Goal: Check status: Check status

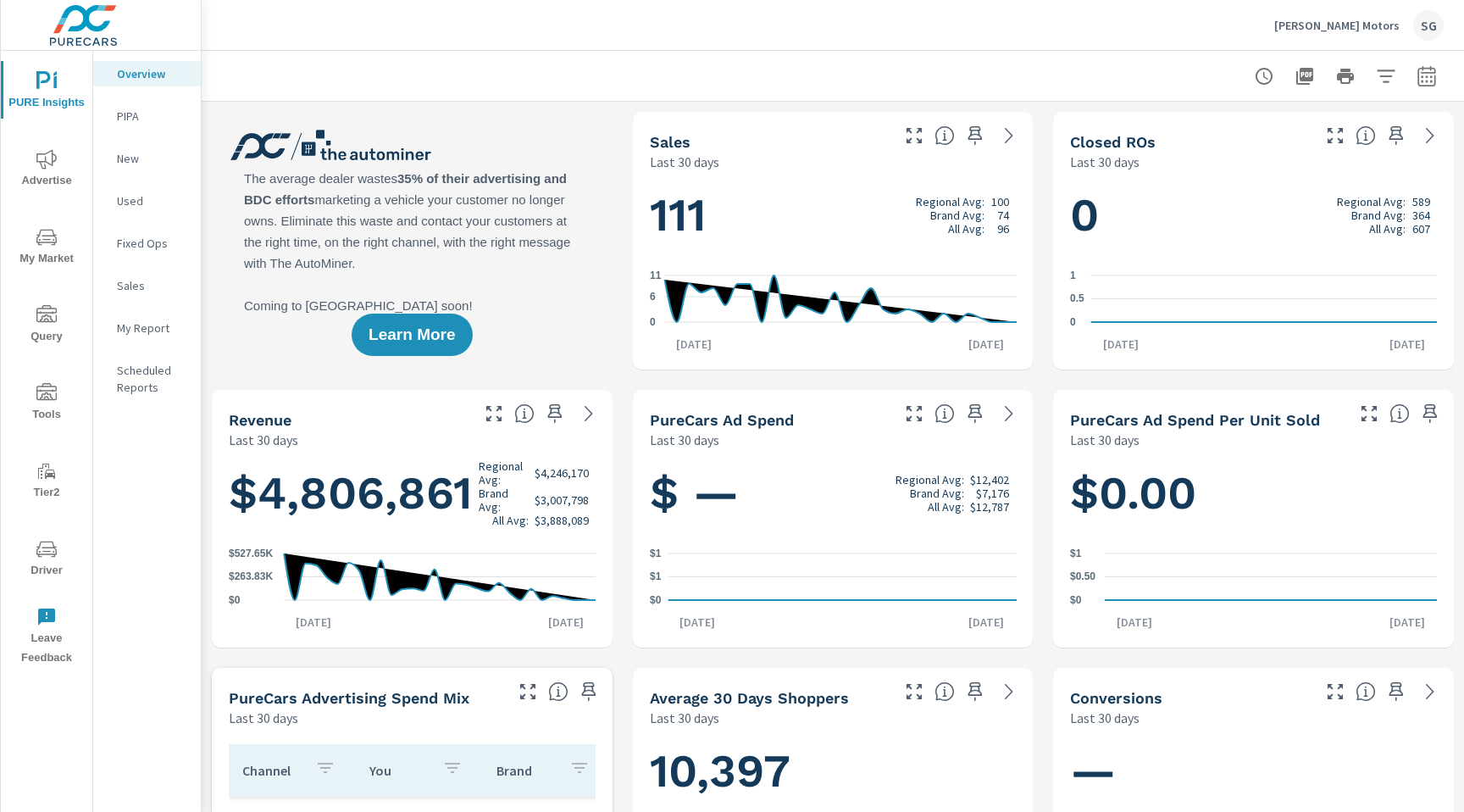
click at [45, 165] on icon "nav menu" at bounding box center [46, 159] width 21 height 20
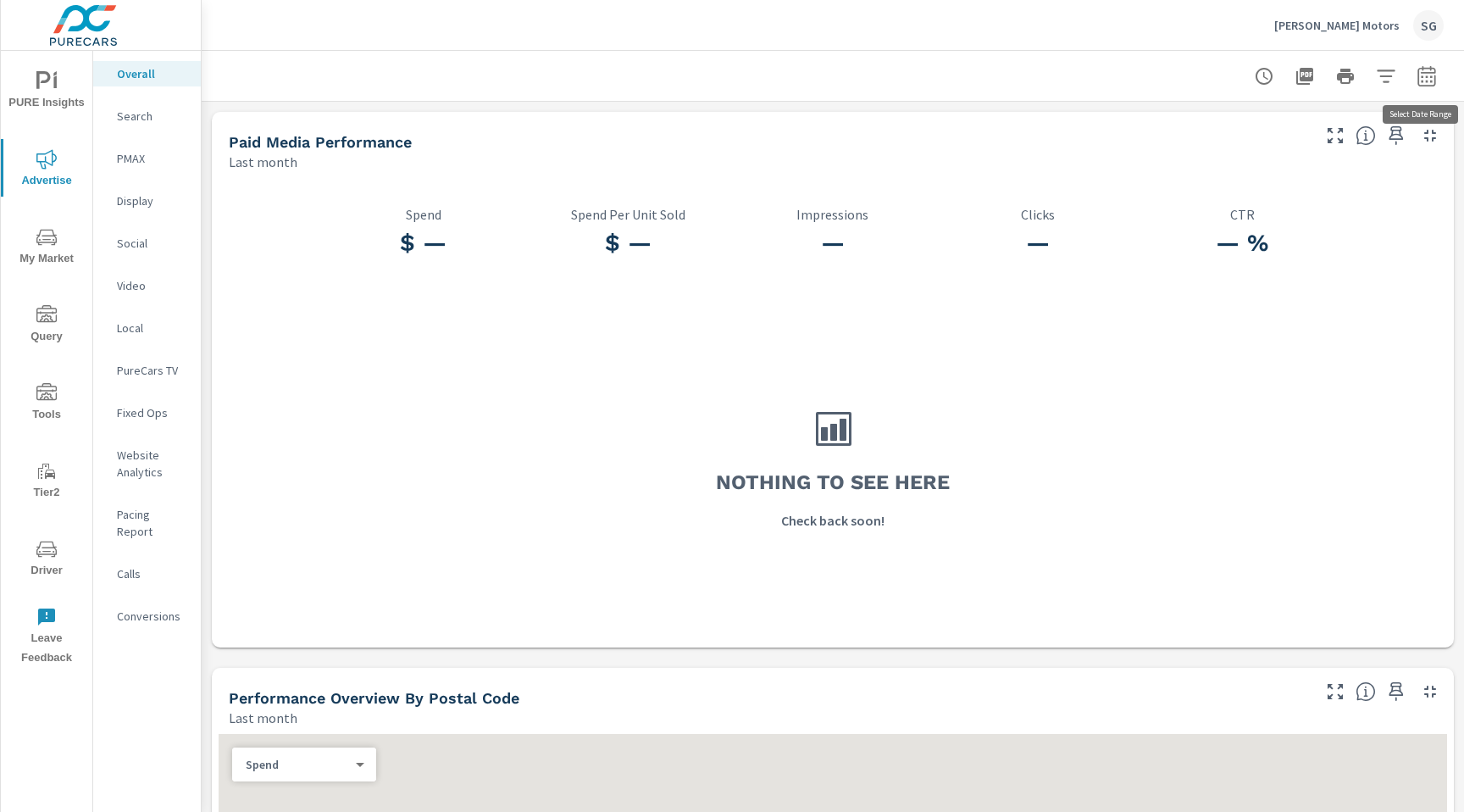
click at [1433, 87] on button "button" at bounding box center [1426, 76] width 34 height 34
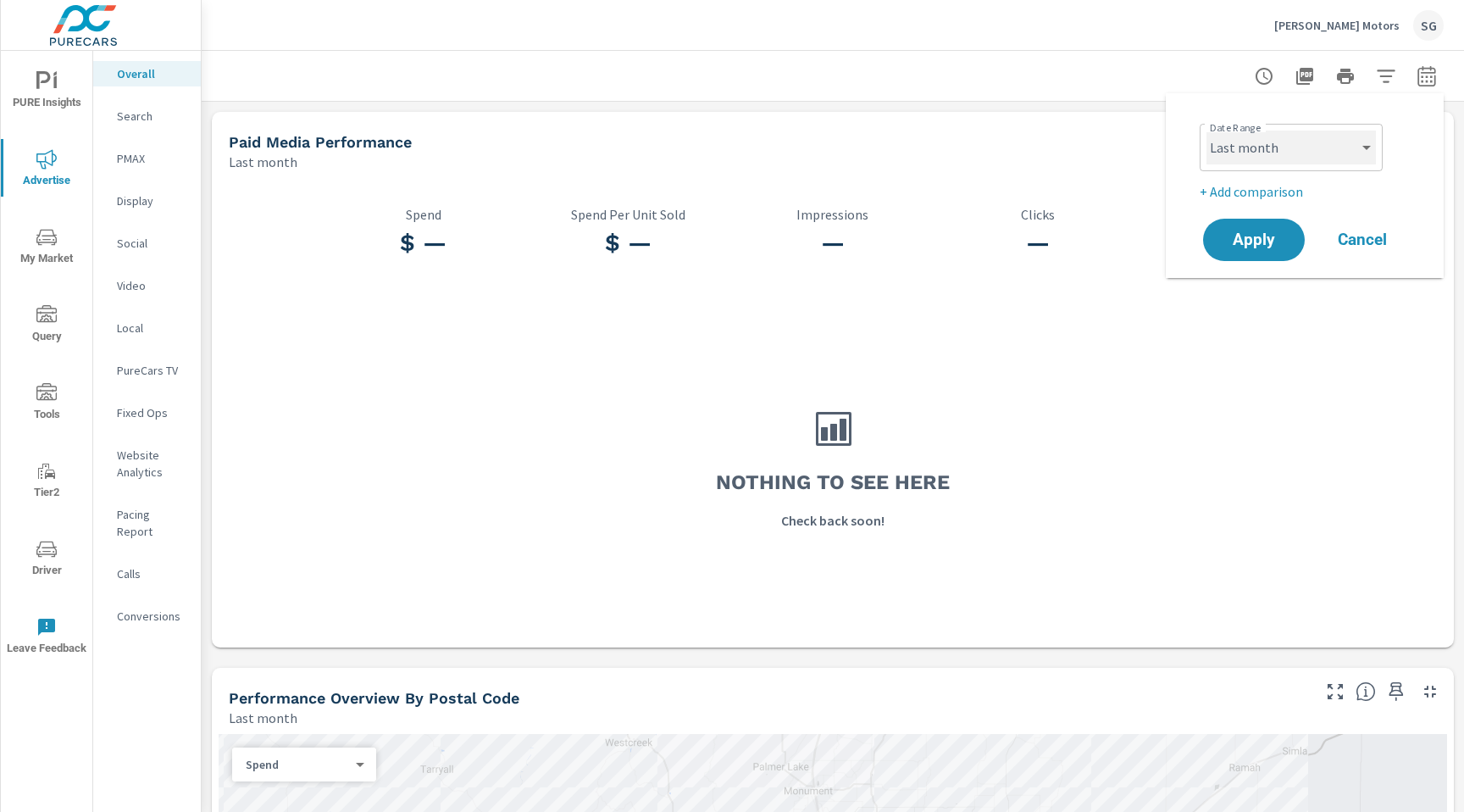
click at [1293, 155] on select "Custom [DATE] Last week Last 7 days Last 14 days Last 30 days Last 45 days Last…" at bounding box center [1291, 147] width 169 height 34
click at [1207, 131] on select "Custom [DATE] Last week Last 7 days Last 14 days Last 30 days Last 45 days Last…" at bounding box center [1291, 147] width 169 height 34
select select "Last 2 months"
click at [1257, 237] on span "Apply" at bounding box center [1254, 240] width 69 height 16
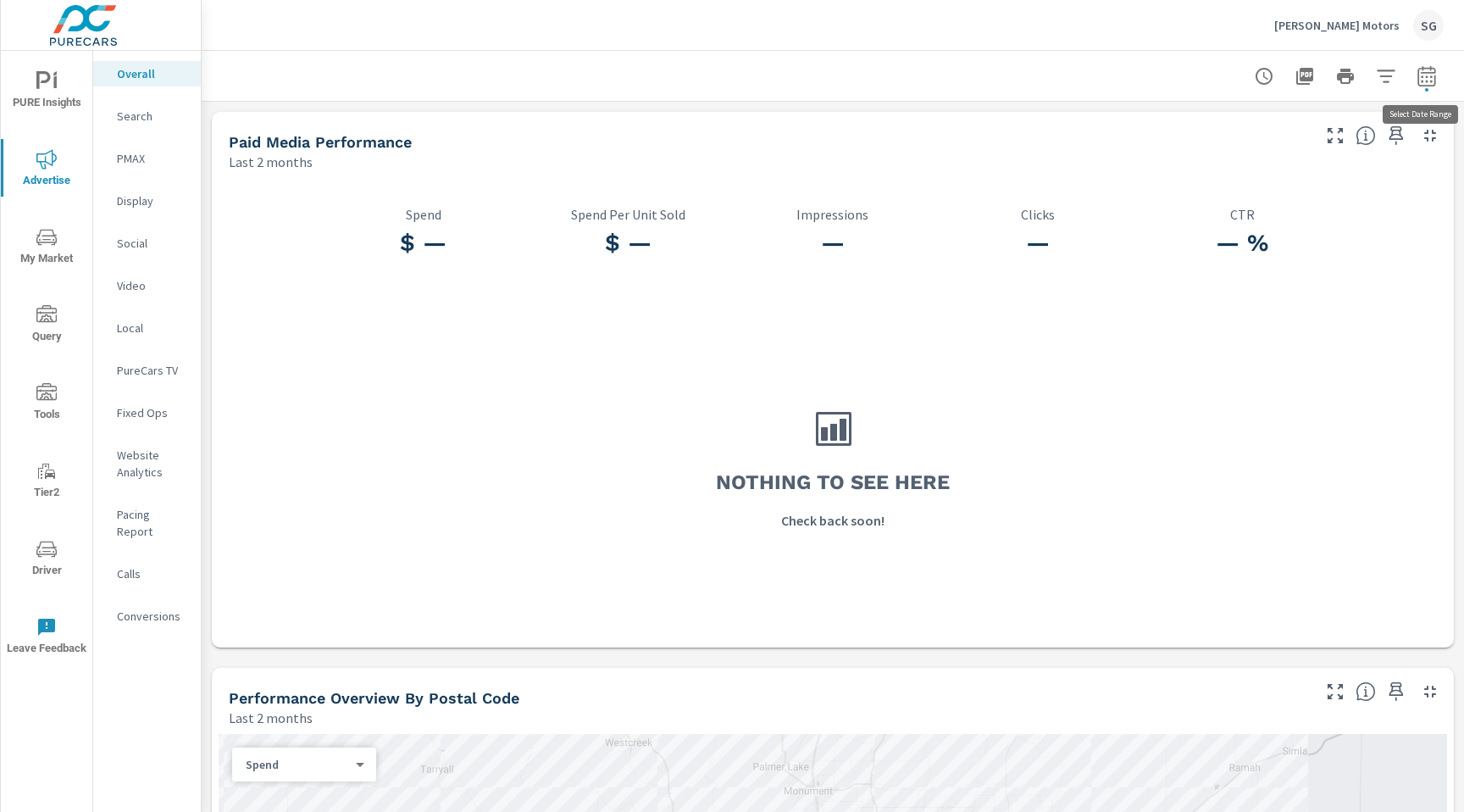
click at [1427, 80] on icon "button" at bounding box center [1426, 76] width 21 height 21
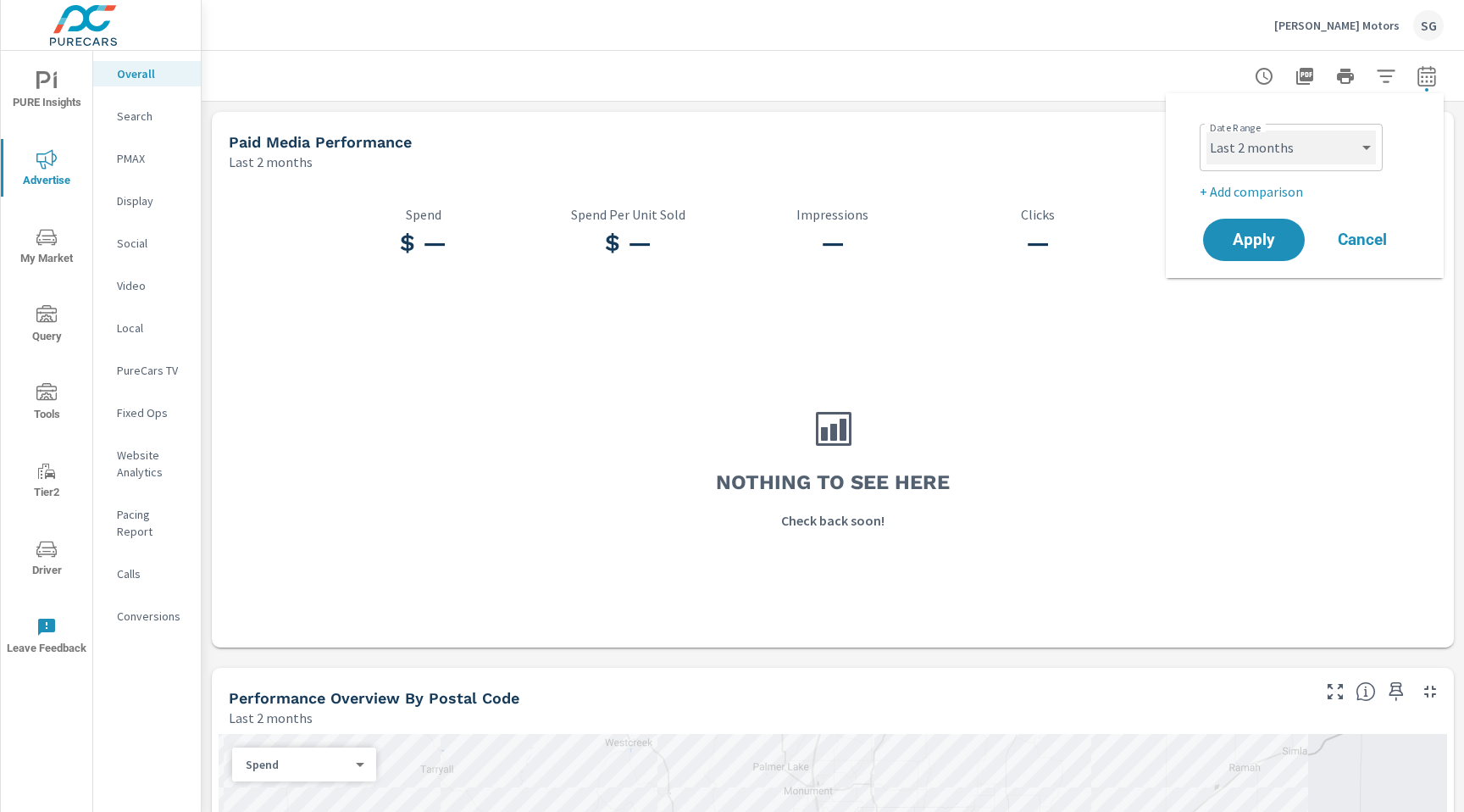
click at [1324, 143] on select "Custom [DATE] Last week Last 7 days Last 14 days Last 30 days Last 45 days Last…" at bounding box center [1291, 147] width 169 height 34
click at [1252, 154] on select "Custom [DATE] Last week Last 7 days Last 14 days Last 30 days Last 45 days Last…" at bounding box center [1291, 147] width 169 height 34
click at [1207, 131] on select "Custom [DATE] Last week Last 7 days Last 14 days Last 30 days Last 45 days Last…" at bounding box center [1291, 147] width 169 height 34
select select "custom"
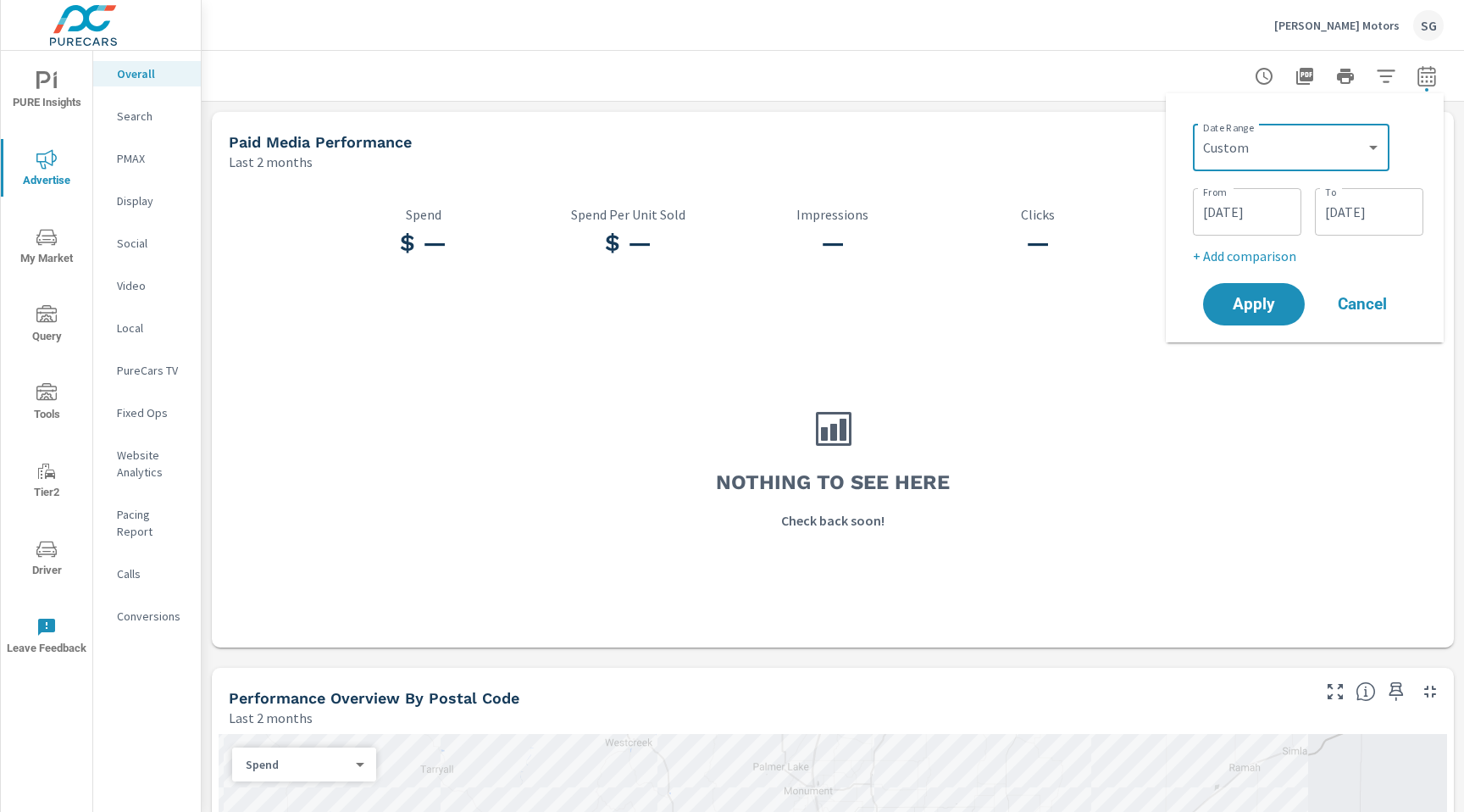
click at [1242, 223] on input "[DATE]" at bounding box center [1247, 212] width 95 height 34
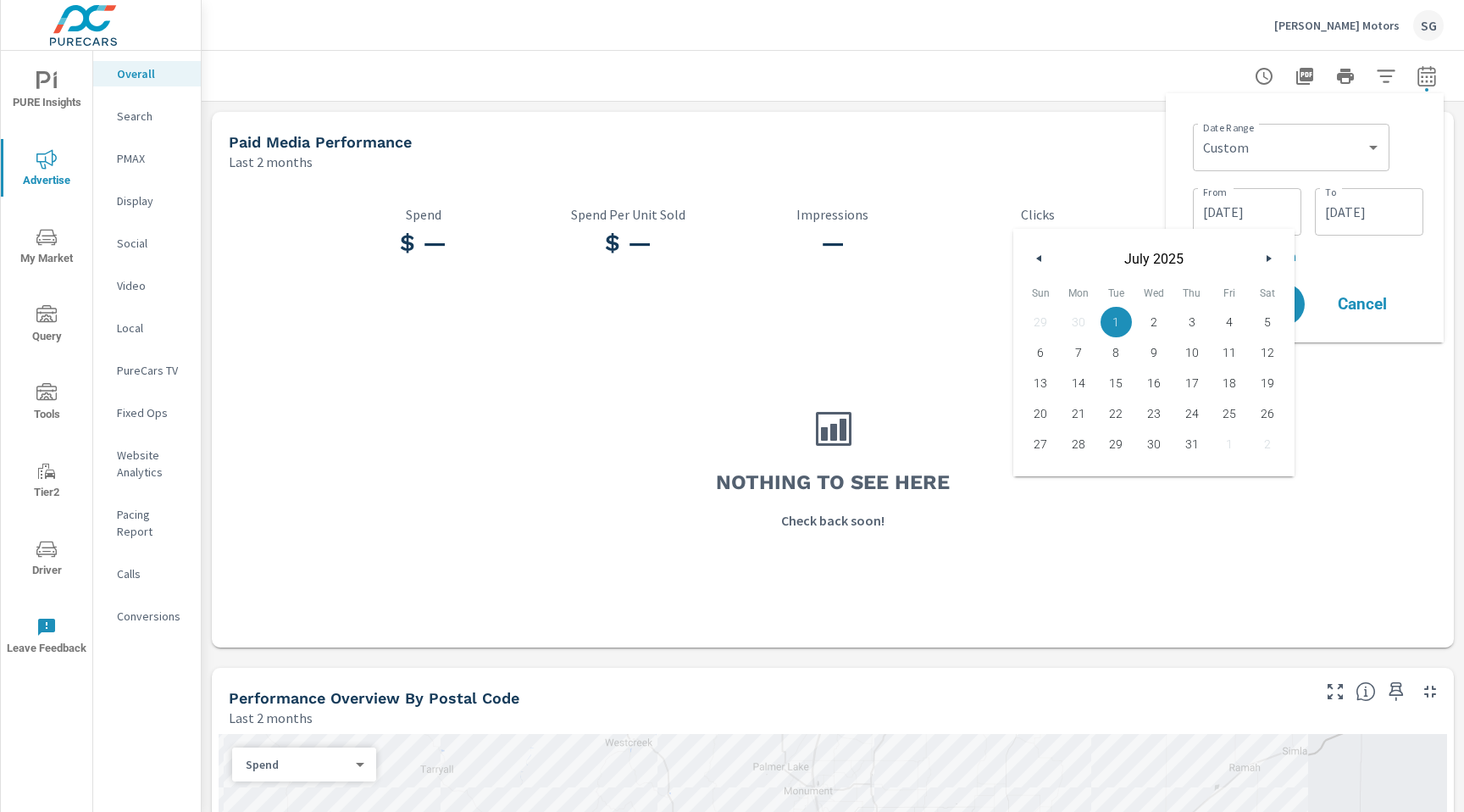
click at [1045, 260] on button "button" at bounding box center [1040, 258] width 21 height 21
click at [1039, 326] on span "1" at bounding box center [1041, 321] width 39 height 22
click at [1082, 449] on span "30" at bounding box center [1079, 444] width 39 height 22
click at [1043, 330] on span "1" at bounding box center [1041, 321] width 39 height 22
type input "[DATE]"
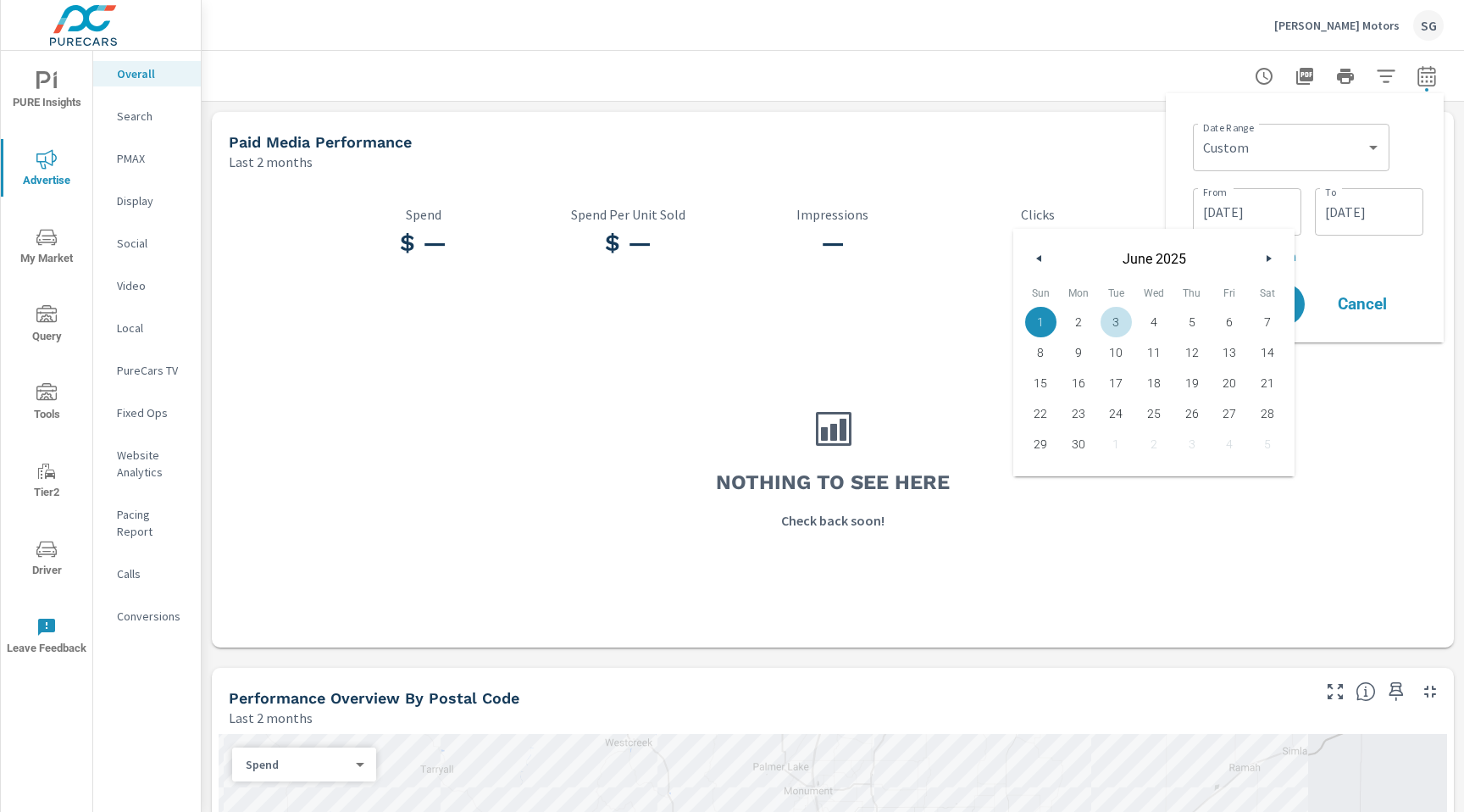
click at [1350, 211] on input "[DATE]" at bounding box center [1369, 212] width 95 height 34
click at [1166, 256] on button "button" at bounding box center [1161, 258] width 21 height 21
click at [1213, 446] on span "30" at bounding box center [1201, 444] width 39 height 22
type input "[DATE]"
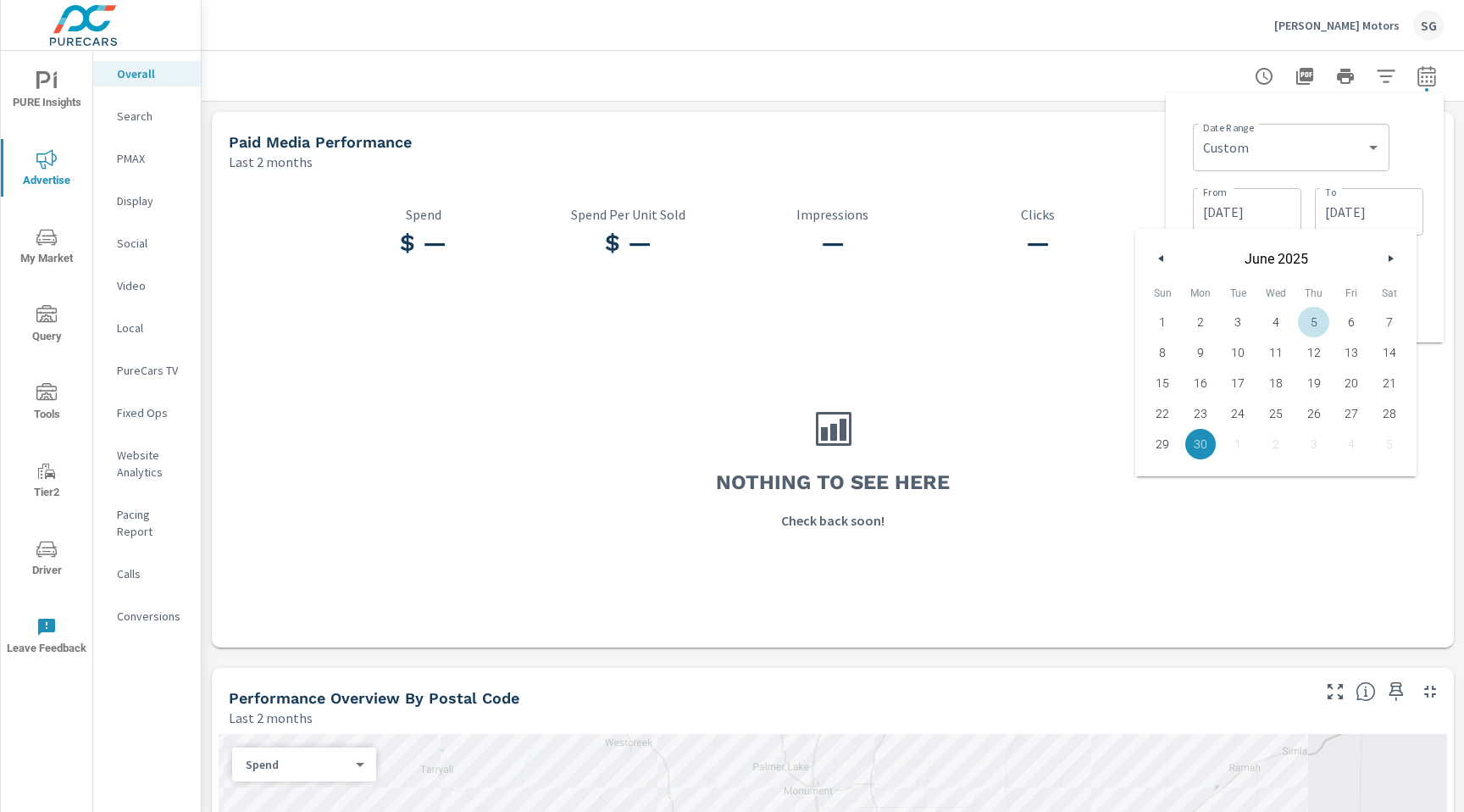
click at [1409, 179] on div "Date Range Custom [DATE] Last week Last 7 days Last 14 days Last 30 days Last 4…" at bounding box center [1308, 191] width 230 height 149
click at [1257, 301] on span "Apply" at bounding box center [1254, 305] width 69 height 16
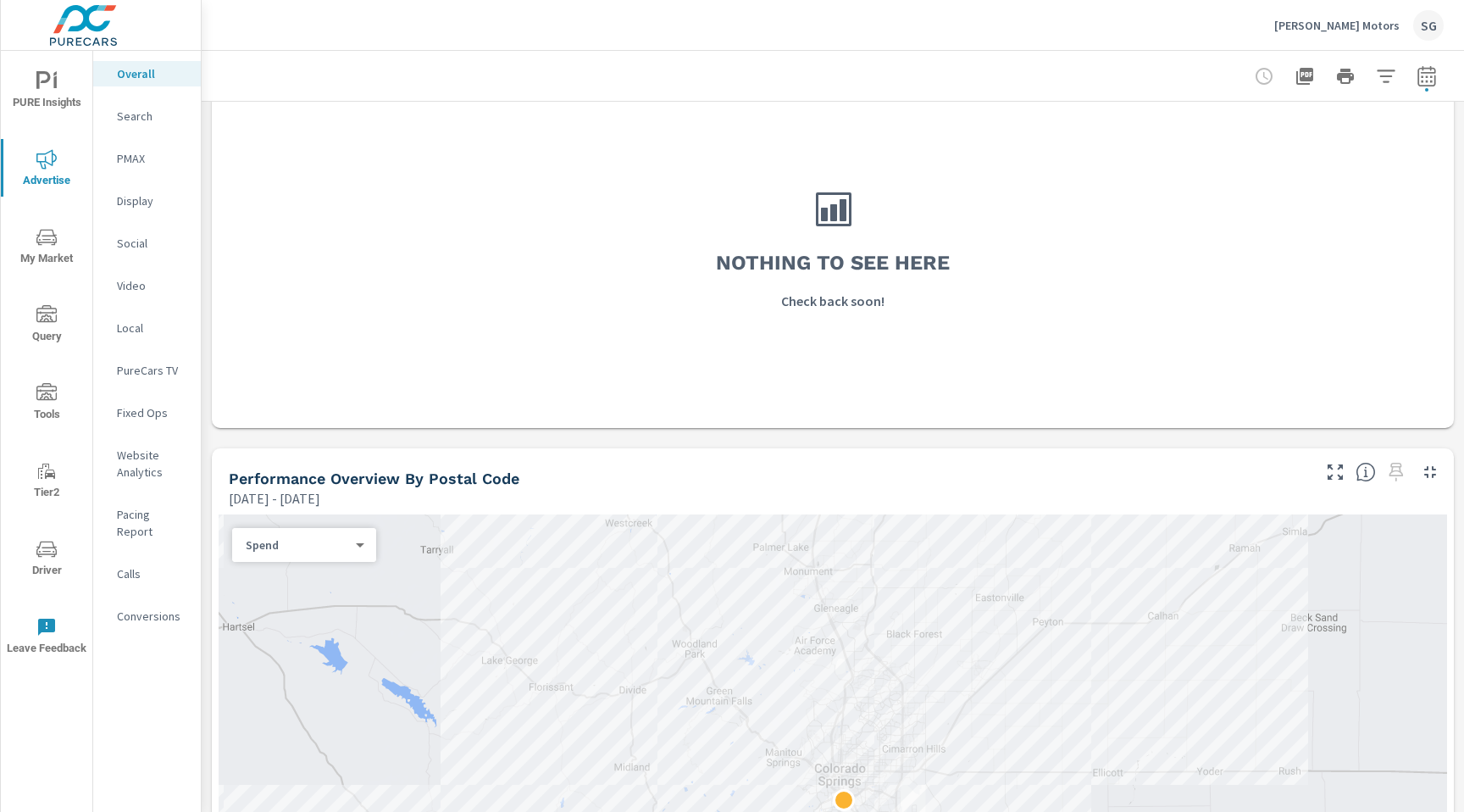
scroll to position [219, 0]
